Goal: Entertainment & Leisure: Consume media (video, audio)

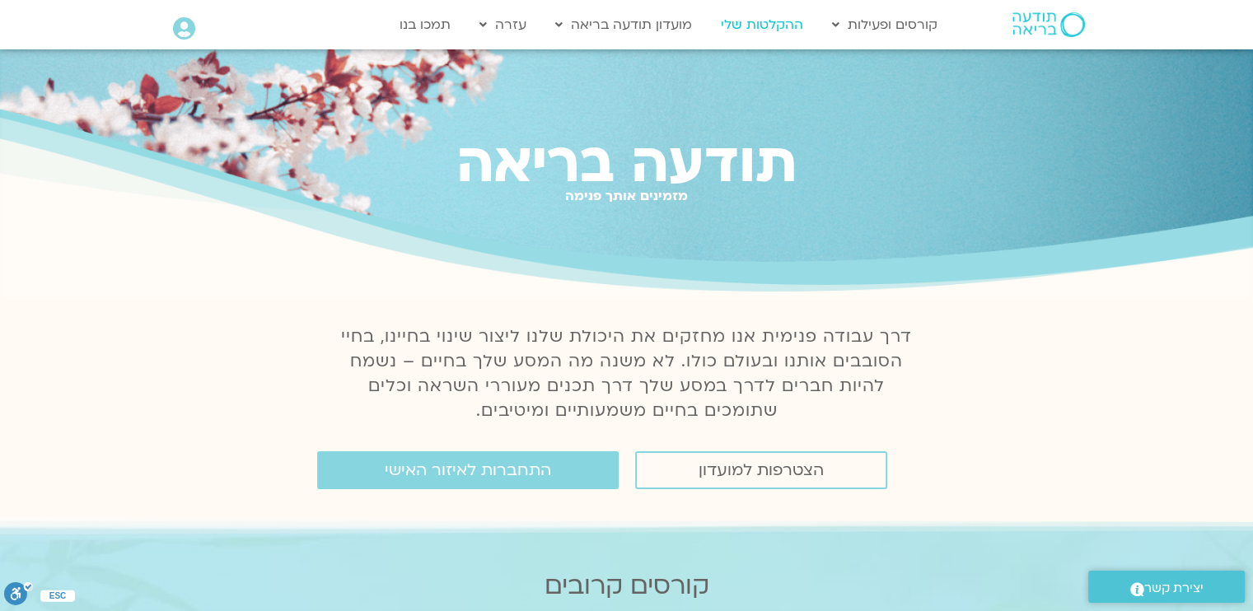
click at [767, 32] on link "ההקלטות שלי" at bounding box center [762, 24] width 99 height 31
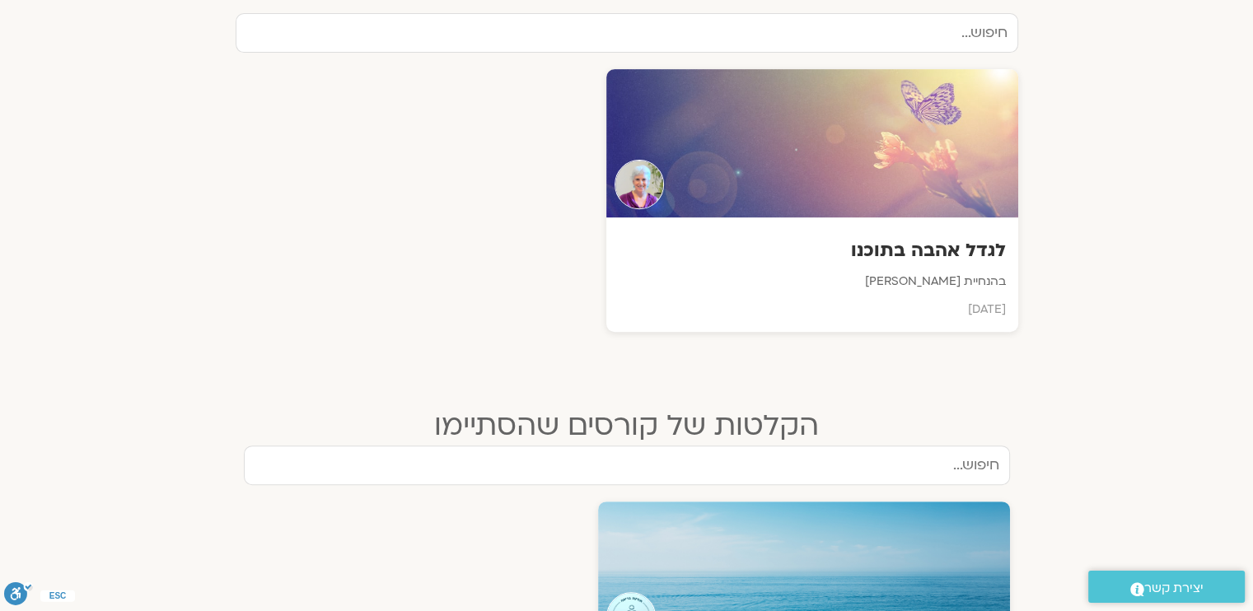
scroll to position [560, 0]
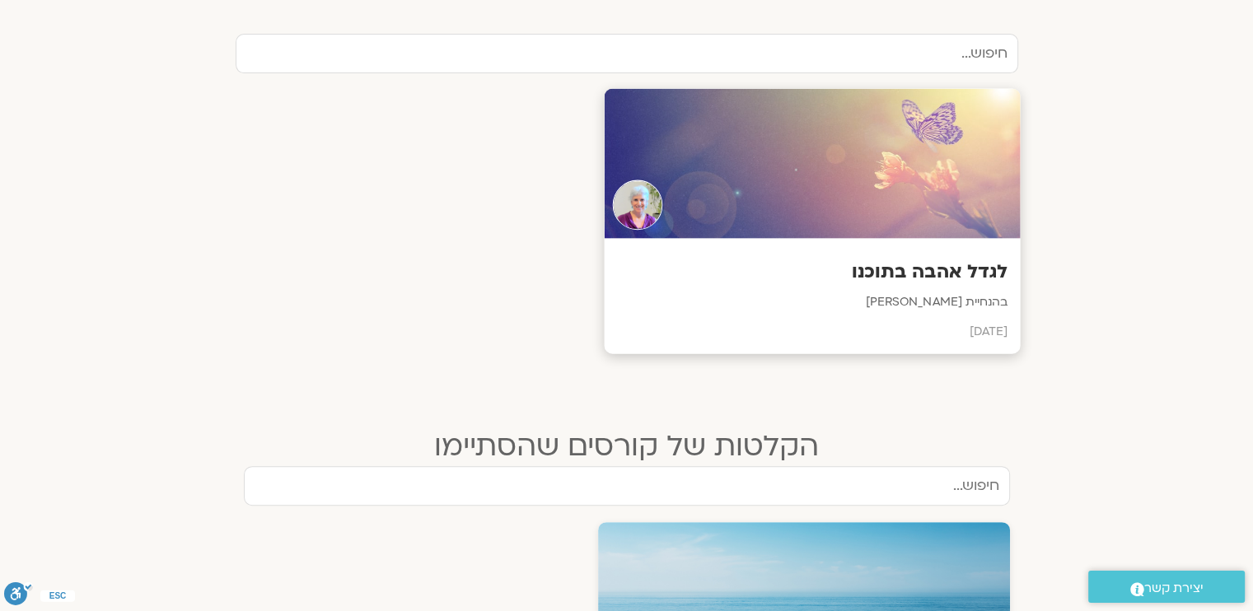
click at [860, 186] on div at bounding box center [812, 164] width 416 height 150
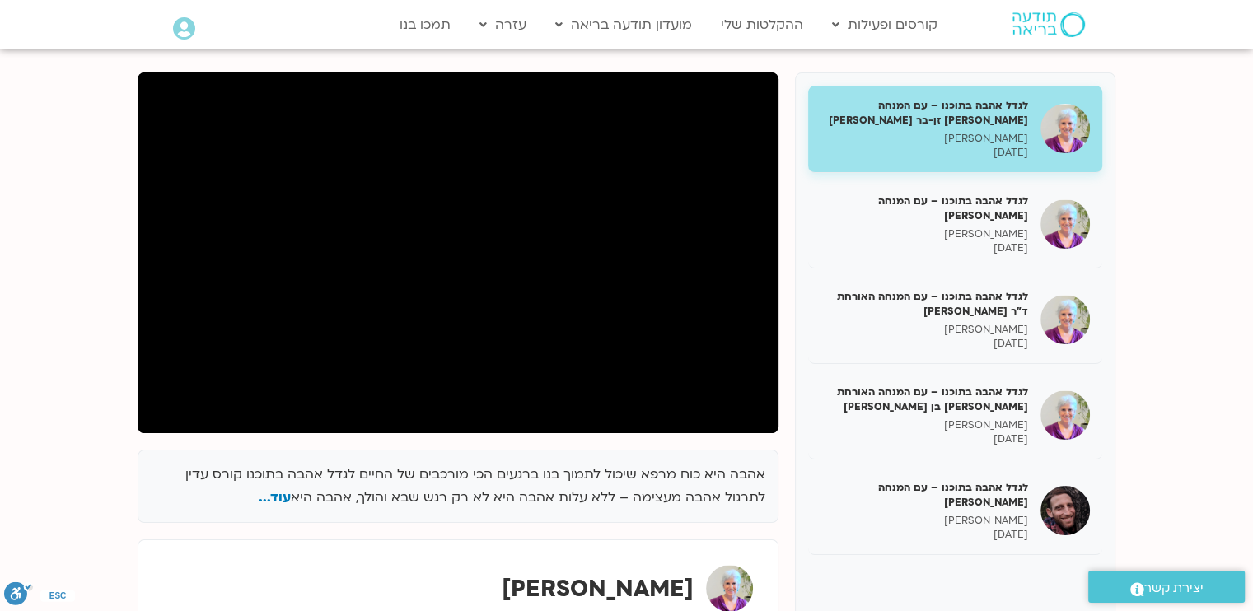
scroll to position [194, 0]
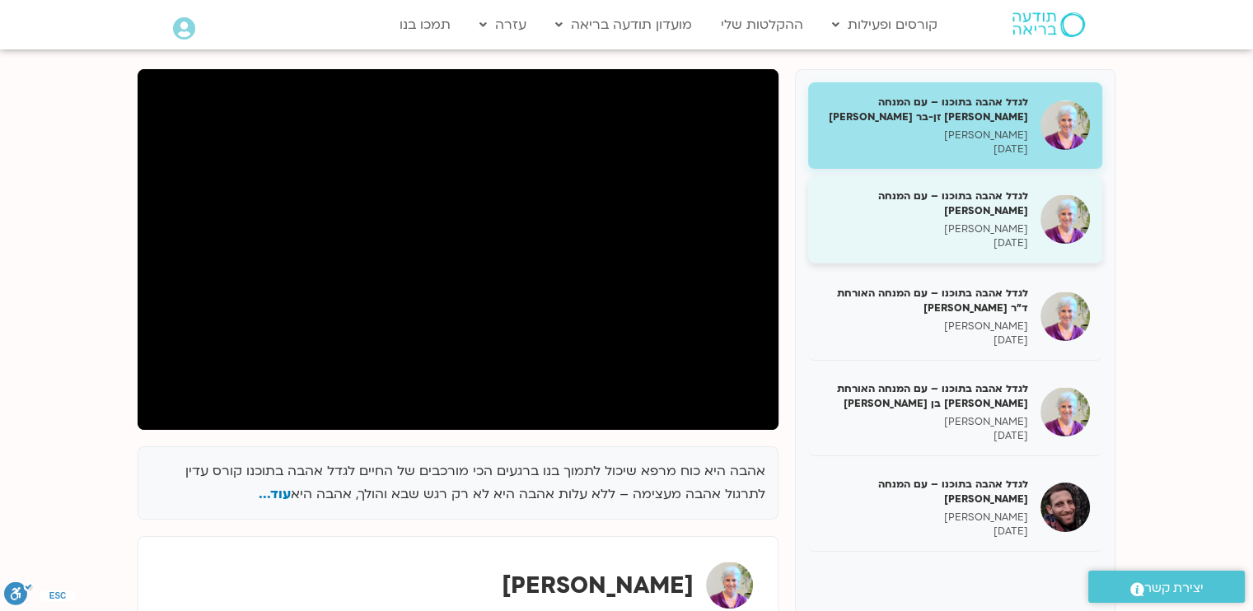
click at [1062, 225] on img at bounding box center [1064, 218] width 49 height 49
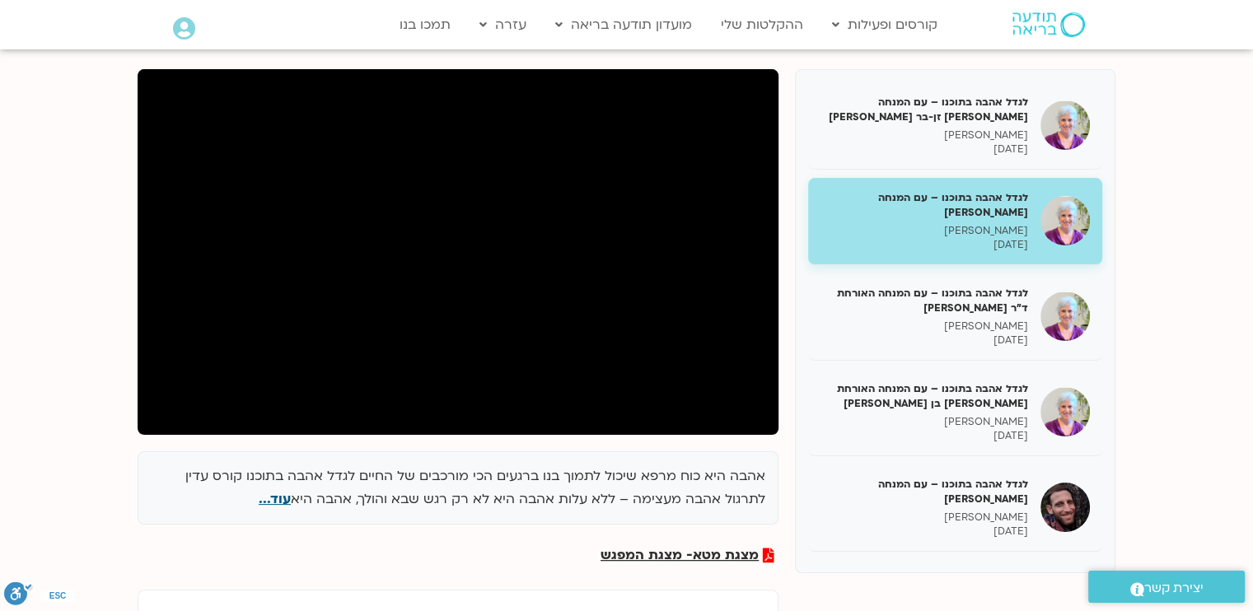
click at [280, 492] on span "עוד..." at bounding box center [275, 499] width 32 height 18
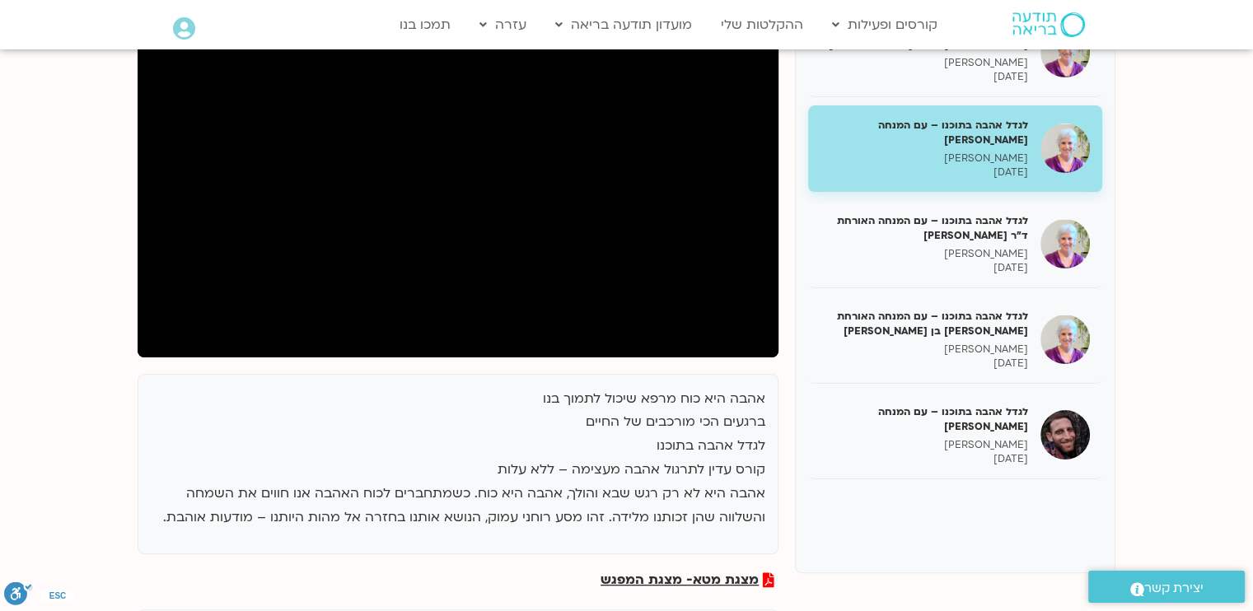
scroll to position [311, 0]
